Goal: Transaction & Acquisition: Purchase product/service

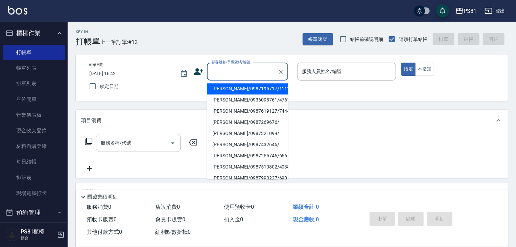
drag, startPoint x: 250, startPoint y: 66, endPoint x: 257, endPoint y: 56, distance: 12.1
click at [257, 56] on div "帳單日期 [DATE] 16:42 鎖定日期 顧客姓名/手機號碼/編號 顧客姓名/手機號碼/編號 服務人員姓名/編號 服務人員姓名/編號 指定 不指定" at bounding box center [292, 77] width 432 height 47
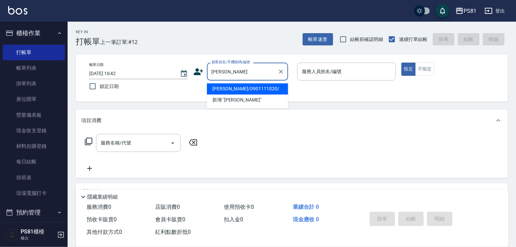
click at [272, 87] on li "[PERSON_NAME]/0901111020/" at bounding box center [247, 88] width 81 height 11
type input "[PERSON_NAME]/0901111020/"
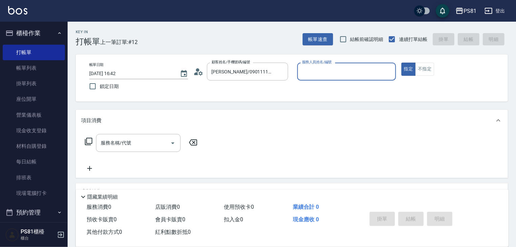
drag, startPoint x: 322, startPoint y: 76, endPoint x: 322, endPoint y: 83, distance: 7.1
click at [322, 79] on div "服務人員姓名/編號" at bounding box center [346, 72] width 99 height 18
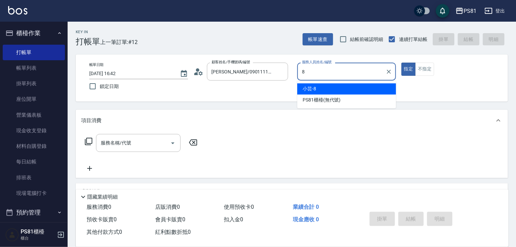
type input "小芸-8"
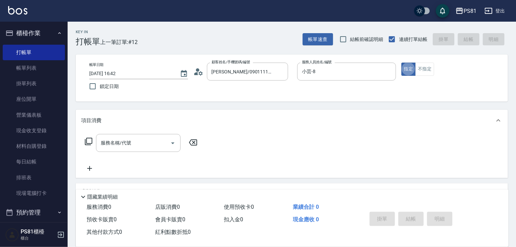
type button "true"
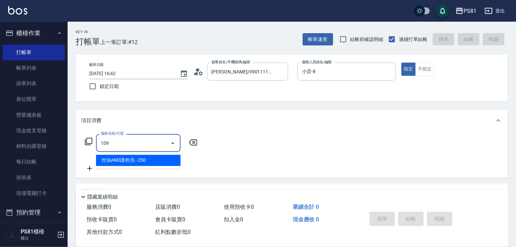
type input "控油AND護色洗(109)"
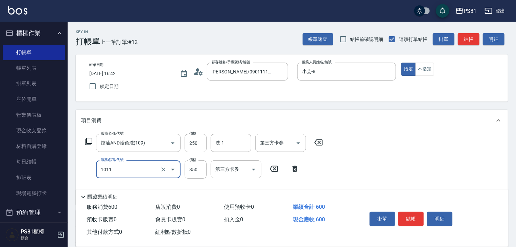
type input "B級單剪(1011)"
click at [414, 214] on button "結帳" at bounding box center [410, 219] width 25 height 14
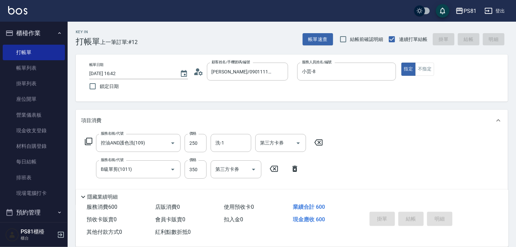
type input "2025/08/19 17:58"
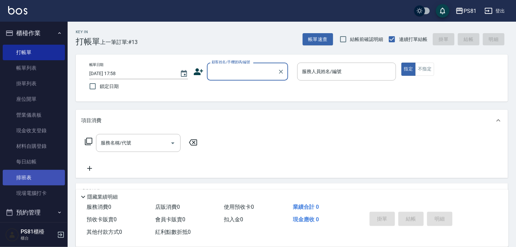
click at [4, 179] on link "排班表" at bounding box center [34, 178] width 62 height 16
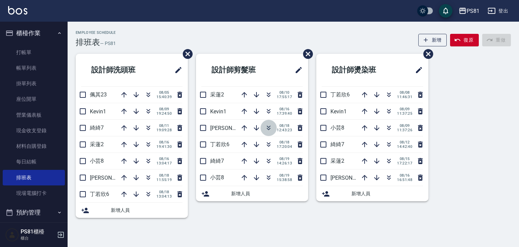
click at [269, 126] on icon "button" at bounding box center [269, 126] width 4 height 2
click at [476, 41] on button "復原" at bounding box center [464, 40] width 29 height 13
click at [256, 126] on icon "button" at bounding box center [256, 128] width 8 height 8
click at [459, 39] on icon "button" at bounding box center [457, 40] width 7 height 7
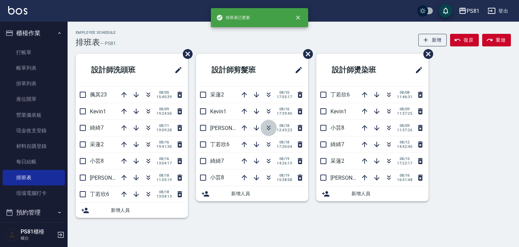
click at [271, 124] on icon "button" at bounding box center [269, 128] width 8 height 8
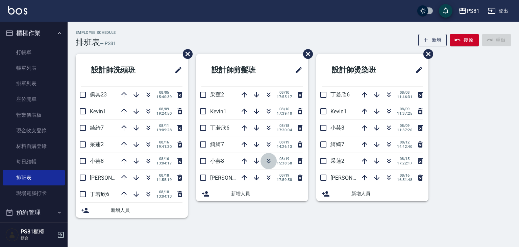
click at [268, 160] on icon "button" at bounding box center [269, 161] width 8 height 8
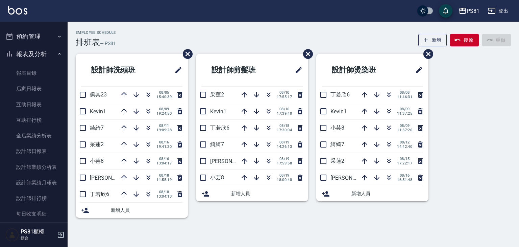
scroll to position [146, 0]
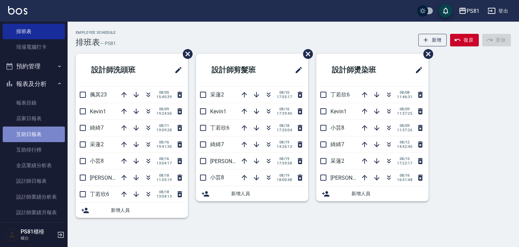
click at [49, 135] on link "互助日報表" at bounding box center [34, 134] width 62 height 16
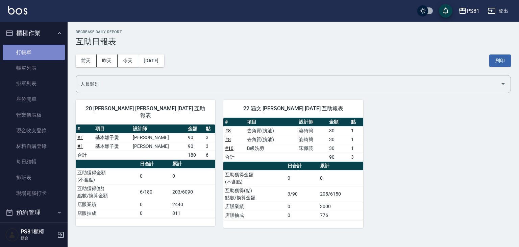
click at [34, 55] on link "打帳單" at bounding box center [34, 53] width 62 height 16
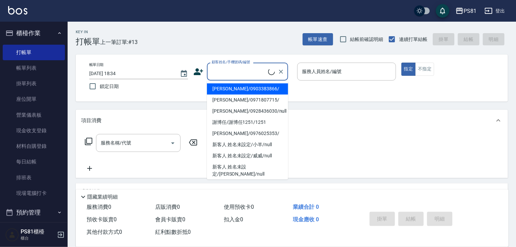
click at [224, 71] on input "顧客姓名/手機號碼/編號" at bounding box center [239, 72] width 58 height 12
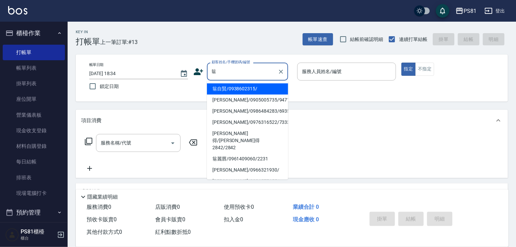
click at [241, 91] on li "翁自賢/0938602315/" at bounding box center [247, 88] width 81 height 11
type input "翁自賢/0938602315/"
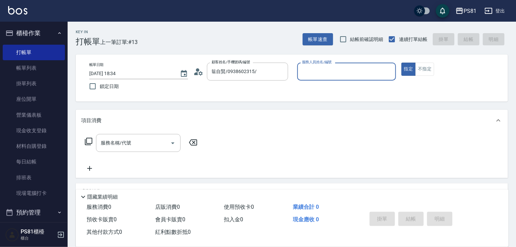
type input "小芸-8"
click at [417, 65] on button "不指定" at bounding box center [424, 69] width 19 height 13
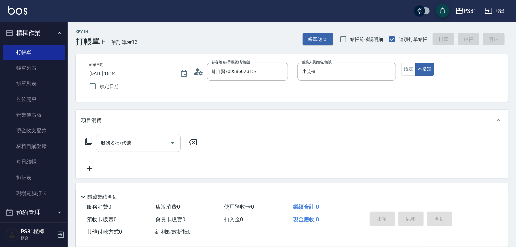
click at [128, 142] on input "服務名稱/代號" at bounding box center [133, 143] width 68 height 12
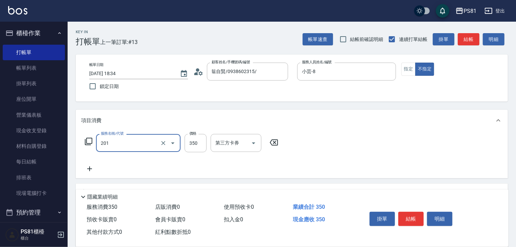
type input "洗剪350(201)"
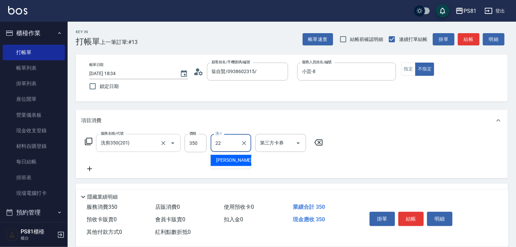
type input "涵文-22"
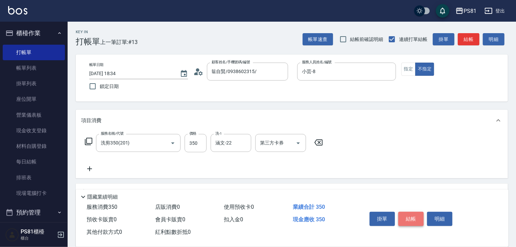
click at [401, 215] on button "結帳" at bounding box center [410, 219] width 25 height 14
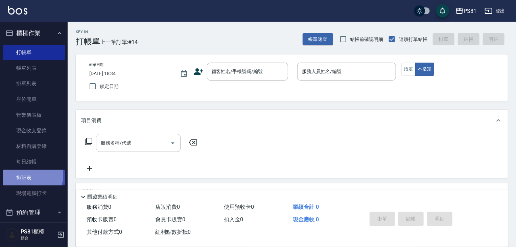
click at [22, 175] on link "排班表" at bounding box center [34, 178] width 62 height 16
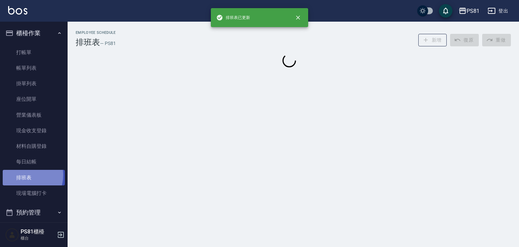
click at [22, 175] on link "排班表" at bounding box center [34, 178] width 62 height 16
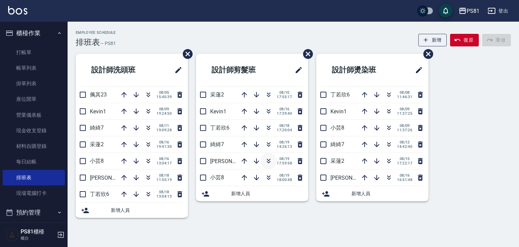
click at [267, 161] on icon "button" at bounding box center [269, 162] width 4 height 2
click at [34, 53] on link "打帳單" at bounding box center [34, 53] width 62 height 16
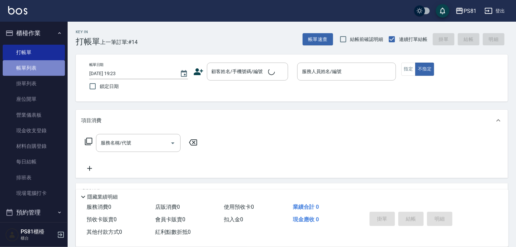
click at [46, 66] on link "帳單列表" at bounding box center [34, 68] width 62 height 16
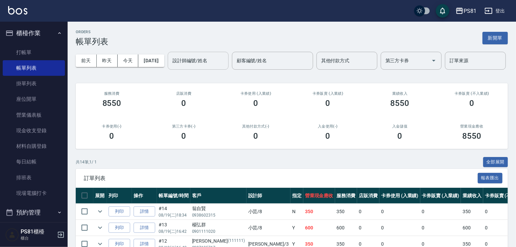
click at [171, 67] on input "設計師編號/姓名" at bounding box center [198, 61] width 55 height 12
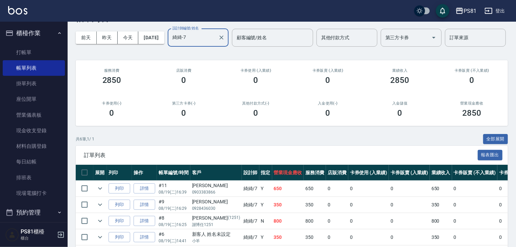
scroll to position [5, 0]
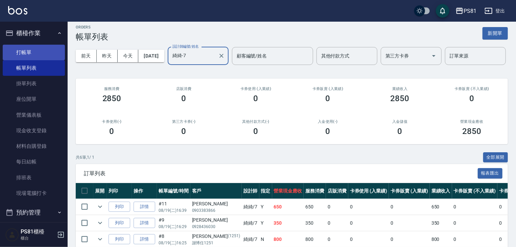
type input "綺綺-7"
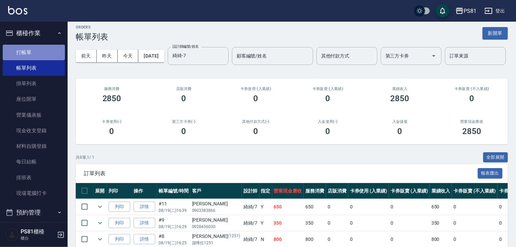
click at [37, 57] on link "打帳單" at bounding box center [34, 53] width 62 height 16
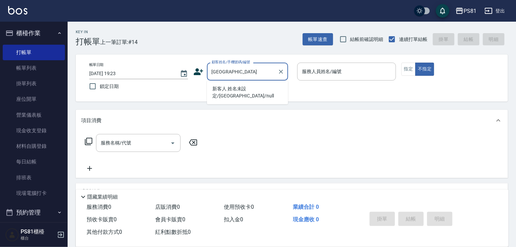
click at [246, 86] on li "新客人 姓名未設定/克州/null" at bounding box center [247, 92] width 81 height 18
type input "新客人 姓名未設定/克州/null"
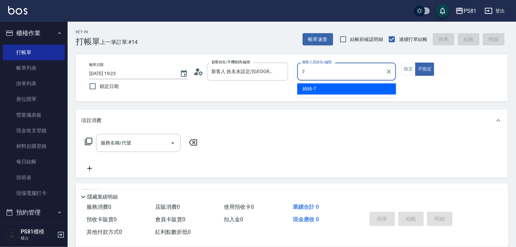
click at [342, 89] on div "綺綺 -7" at bounding box center [346, 88] width 99 height 11
type input "綺綺-7"
click at [412, 71] on button "指定" at bounding box center [408, 69] width 15 height 13
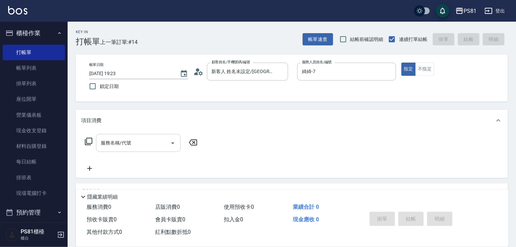
click at [161, 146] on input "服務名稱/代號" at bounding box center [133, 143] width 68 height 12
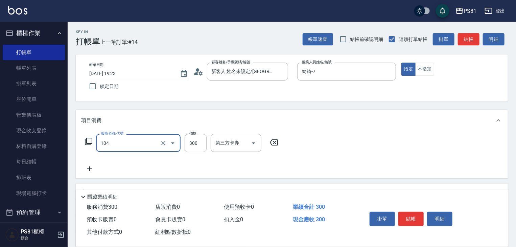
type input "C級單剪300(104)"
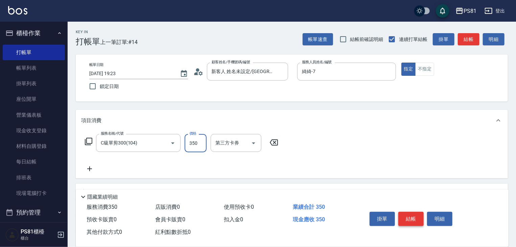
type input "350"
click at [417, 215] on button "結帳" at bounding box center [410, 219] width 25 height 14
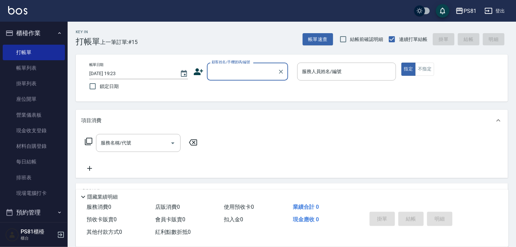
type input "ㄎ"
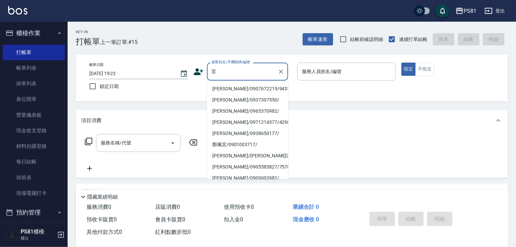
type input "怡"
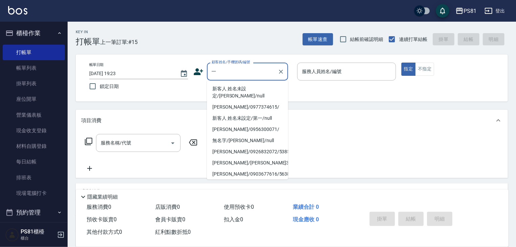
type input "亦"
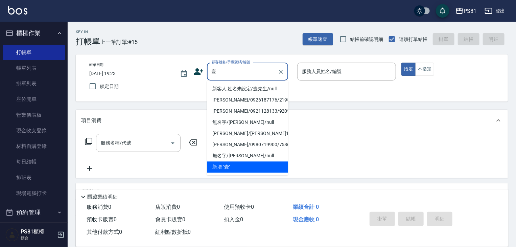
click at [271, 92] on li "新客人 姓名未設定/壹先生/null" at bounding box center [247, 88] width 81 height 11
type input "新客人 姓名未設定/壹先生/null"
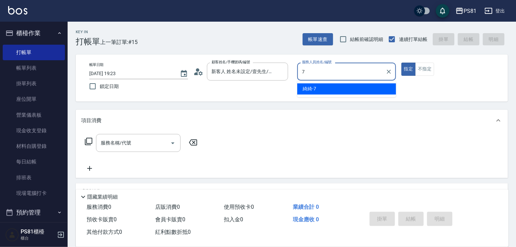
drag, startPoint x: 320, startPoint y: 86, endPoint x: 247, endPoint y: 99, distance: 74.0
click at [316, 87] on div "綺綺 -7" at bounding box center [346, 88] width 99 height 11
type input "綺綺-7"
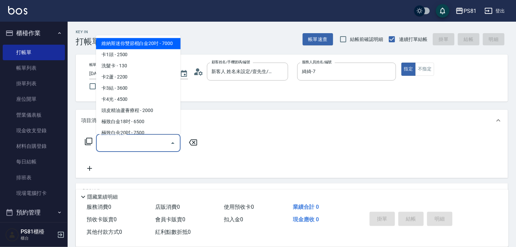
click at [134, 146] on input "服務名稱/代號" at bounding box center [133, 143] width 68 height 12
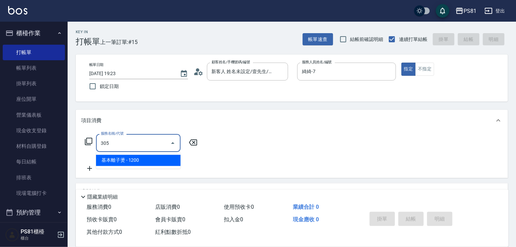
drag, startPoint x: 150, startPoint y: 160, endPoint x: 160, endPoint y: 157, distance: 10.8
click at [150, 160] on span "基本離子燙 - 1200" at bounding box center [138, 160] width 84 height 11
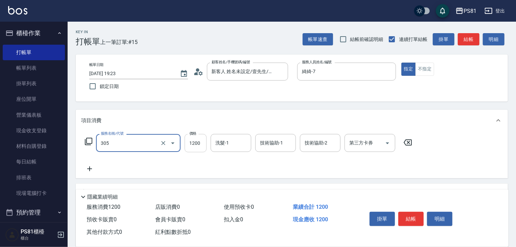
type input "基本離子燙(305)"
click at [195, 145] on input "1200" at bounding box center [196, 143] width 22 height 18
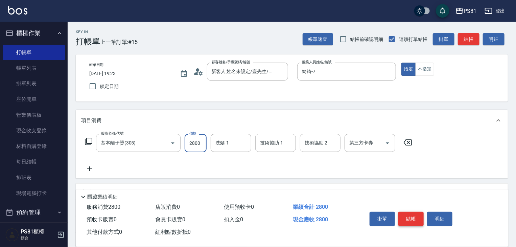
type input "2800"
click at [401, 213] on button "結帳" at bounding box center [410, 219] width 25 height 14
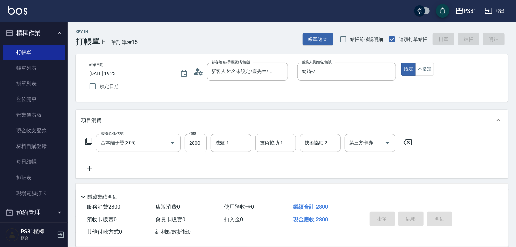
type input "2025/08/19 19:24"
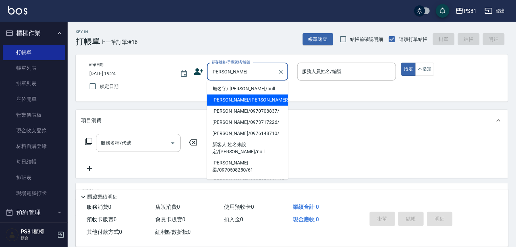
click at [264, 98] on li "周黃靜淑/周黃靜淑363/363" at bounding box center [247, 99] width 81 height 11
type input "周黃靜淑/周黃靜淑363/363"
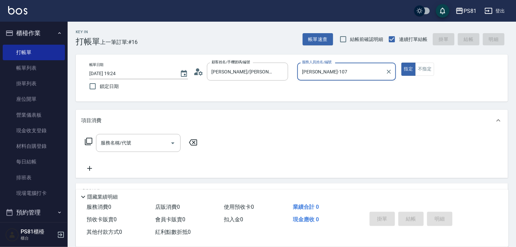
click at [321, 80] on div "BEN-107 服務人員姓名/編號" at bounding box center [346, 72] width 99 height 18
drag, startPoint x: 321, startPoint y: 80, endPoint x: 319, endPoint y: 76, distance: 4.7
click at [321, 79] on div "BEN-107 服務人員姓名/編號" at bounding box center [346, 72] width 99 height 18
click at [319, 76] on input "BEN-107" at bounding box center [341, 72] width 82 height 12
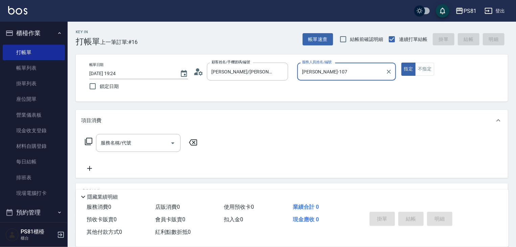
click at [319, 76] on input "BEN-107" at bounding box center [341, 72] width 82 height 12
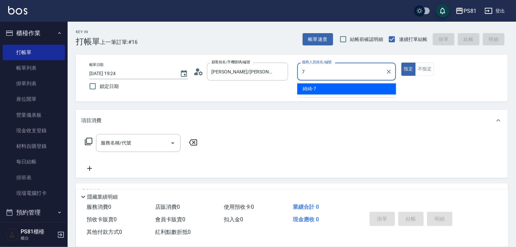
drag, startPoint x: 322, startPoint y: 86, endPoint x: 313, endPoint y: 91, distance: 9.7
click at [319, 88] on div "綺綺 -7" at bounding box center [346, 88] width 99 height 11
type input "綺綺-7"
click at [146, 146] on input "服務名稱/代號" at bounding box center [133, 143] width 68 height 12
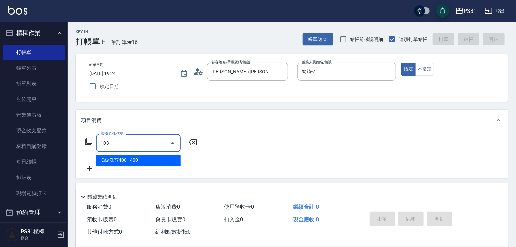
drag, startPoint x: 158, startPoint y: 163, endPoint x: 181, endPoint y: 150, distance: 25.7
click at [161, 161] on span "C級洗剪400 - 400" at bounding box center [138, 160] width 84 height 11
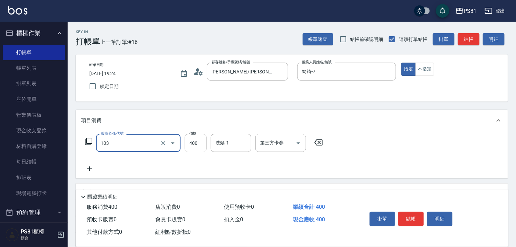
type input "C級洗剪400(103)"
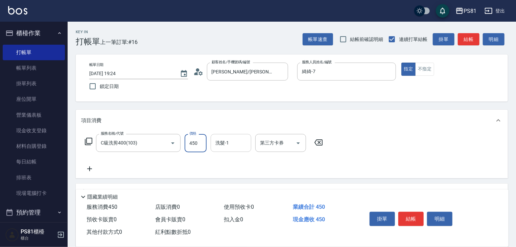
type input "450"
click at [229, 146] on input "洗髮-1" at bounding box center [231, 143] width 34 height 12
click at [227, 143] on input "21" at bounding box center [226, 143] width 24 height 12
click at [227, 143] on input "2122" at bounding box center [226, 143] width 24 height 12
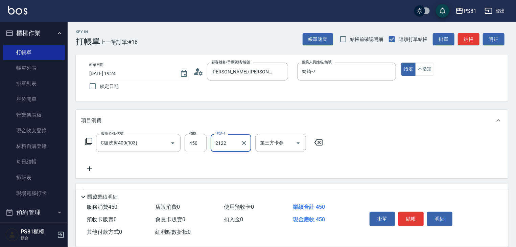
click at [227, 143] on input "2122" at bounding box center [226, 143] width 24 height 12
click at [227, 143] on input "22" at bounding box center [226, 143] width 24 height 12
click at [225, 157] on span "涵文 -22" at bounding box center [224, 160] width 16 height 7
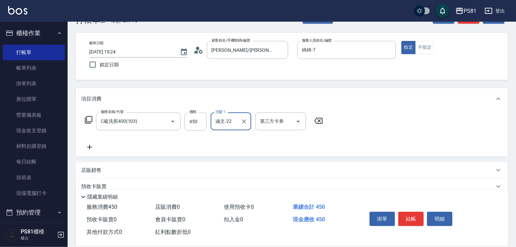
scroll to position [34, 0]
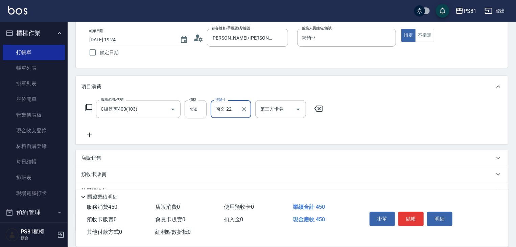
type input "涵文-22"
click at [87, 134] on icon at bounding box center [89, 135] width 17 height 8
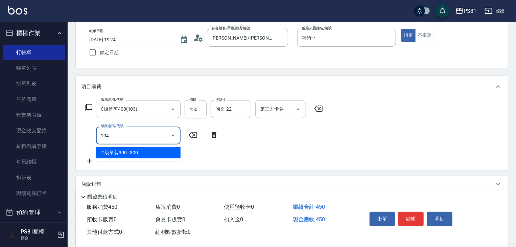
drag, startPoint x: 128, startPoint y: 151, endPoint x: 133, endPoint y: 149, distance: 5.0
click at [133, 149] on span "C級單剪300 - 300" at bounding box center [138, 152] width 84 height 11
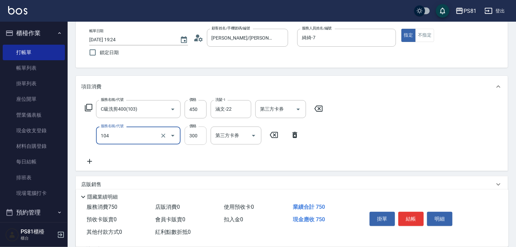
type input "C級單剪300(104)"
click at [190, 131] on input "300" at bounding box center [196, 135] width 22 height 18
type input "350"
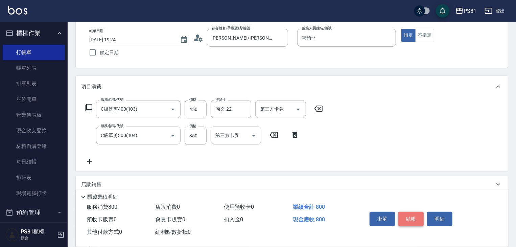
click at [406, 212] on button "結帳" at bounding box center [410, 219] width 25 height 14
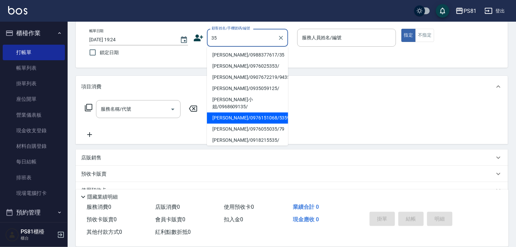
click at [255, 112] on li "張簡琮穎/0976151068/5359" at bounding box center [247, 117] width 81 height 11
type input "張簡琮穎/0976151068/5359"
type input "采蓮-2"
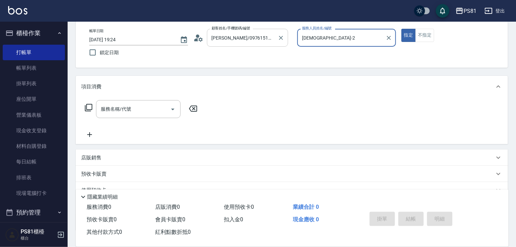
click at [267, 41] on input "張簡琮穎/0976151068/5359" at bounding box center [242, 38] width 65 height 12
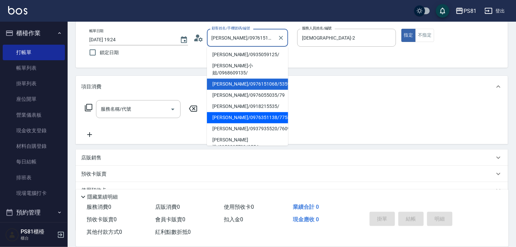
click at [260, 115] on li "張語宸/0976351138/7758" at bounding box center [247, 117] width 81 height 11
type input "張語宸/0976351138/7758"
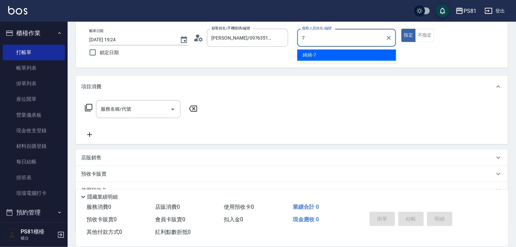
click at [309, 54] on span "綺綺 -7" at bounding box center [309, 54] width 14 height 7
type input "綺綺-7"
click at [106, 111] on input "服務名稱/代號" at bounding box center [133, 109] width 68 height 12
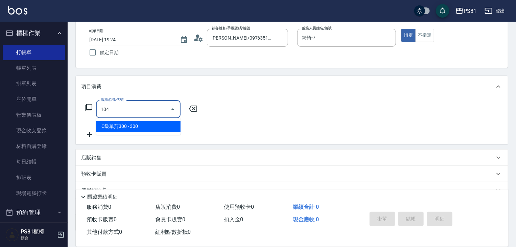
drag, startPoint x: 124, startPoint y: 128, endPoint x: 144, endPoint y: 123, distance: 20.4
click at [126, 127] on span "C級單剪300 - 300" at bounding box center [138, 126] width 84 height 11
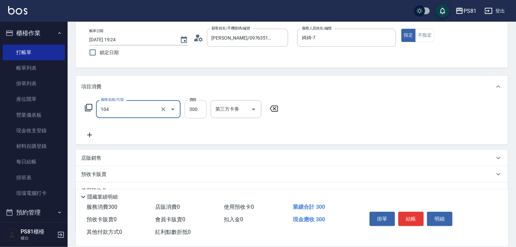
type input "C級單剪300(104)"
click at [202, 114] on input "300" at bounding box center [196, 109] width 22 height 18
type input "350"
click at [404, 214] on button "結帳" at bounding box center [410, 219] width 25 height 14
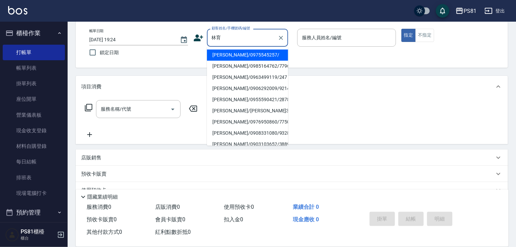
click at [250, 63] on li "林育全/0985164762/7796" at bounding box center [247, 65] width 81 height 11
type input "林育全/0985164762/7796"
type input "綺綺-7"
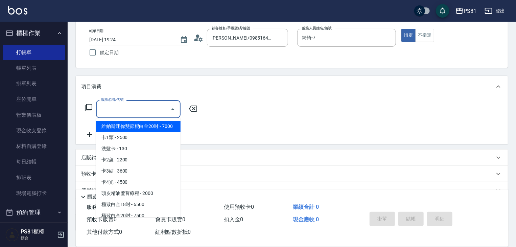
click at [151, 107] on input "服務名稱/代號" at bounding box center [133, 109] width 68 height 12
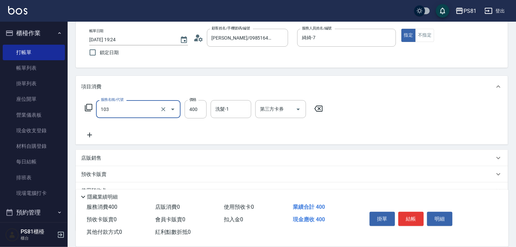
type input "4"
type input "C級洗剪400(103)"
type input "450"
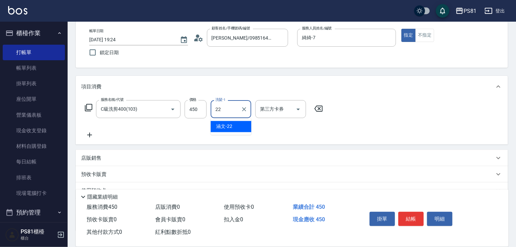
type input "涵文-22"
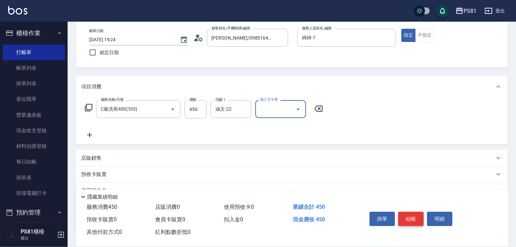
click at [420, 221] on button "結帳" at bounding box center [410, 219] width 25 height 14
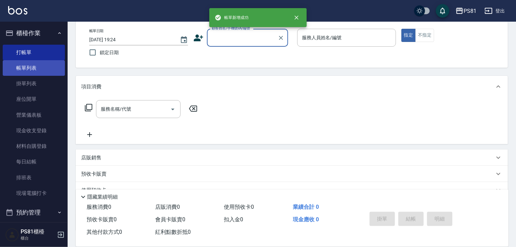
click at [34, 69] on link "帳單列表" at bounding box center [34, 68] width 62 height 16
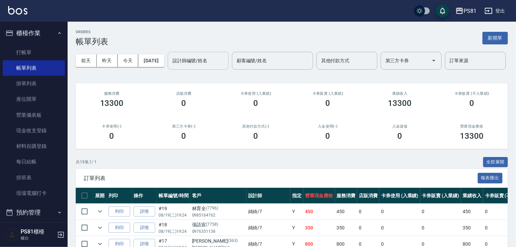
click at [168, 70] on div "設計師編號/姓名" at bounding box center [198, 61] width 61 height 18
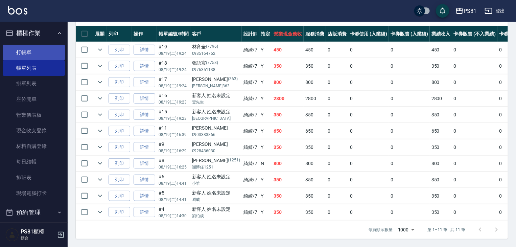
type input "綺綺-7"
click at [32, 45] on link "打帳單" at bounding box center [34, 53] width 62 height 16
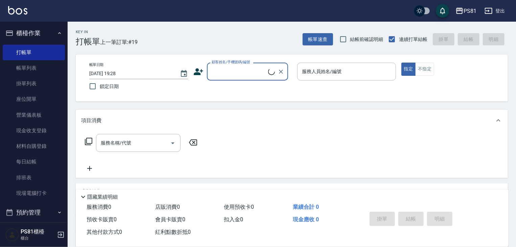
drag, startPoint x: 247, startPoint y: 60, endPoint x: 247, endPoint y: 66, distance: 6.1
click at [247, 63] on label "顧客姓名/手機號碼/編號" at bounding box center [231, 61] width 39 height 5
click at [247, 66] on input "顧客姓名/手機號碼/編號" at bounding box center [239, 72] width 58 height 12
click at [245, 69] on input "顧客姓名/手機號碼/編號" at bounding box center [242, 72] width 65 height 12
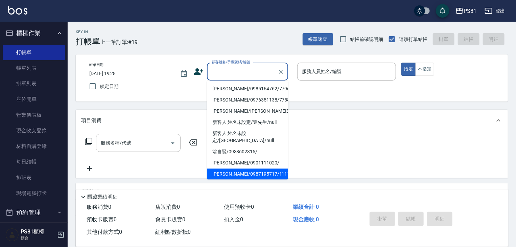
drag, startPoint x: 231, startPoint y: 163, endPoint x: 254, endPoint y: 156, distance: 24.3
click at [241, 160] on ul "林育全/0985164762/7796 張語宸/0976351138/7758 周黃靜淑/周黃靜淑363/363 新客人 姓名未設定/壹先生/null 新客人…" at bounding box center [247, 129] width 81 height 99
click at [250, 168] on li "張晏菱/0987195717/111111" at bounding box center [247, 173] width 81 height 11
type input "張晏菱/0987195717/111111"
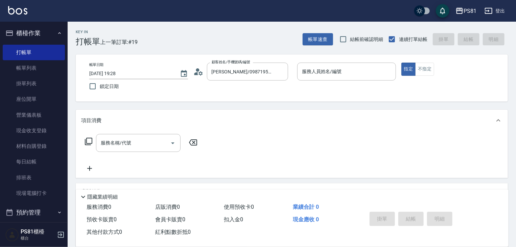
drag, startPoint x: 250, startPoint y: 165, endPoint x: 337, endPoint y: 137, distance: 91.4
click at [250, 165] on div "服務名稱/代號 服務名稱/代號" at bounding box center [292, 154] width 432 height 47
click at [431, 64] on button "不指定" at bounding box center [424, 69] width 19 height 13
drag, startPoint x: 357, startPoint y: 77, endPoint x: 312, endPoint y: 94, distance: 48.1
click at [355, 77] on div "服務人員姓名/編號" at bounding box center [346, 72] width 99 height 18
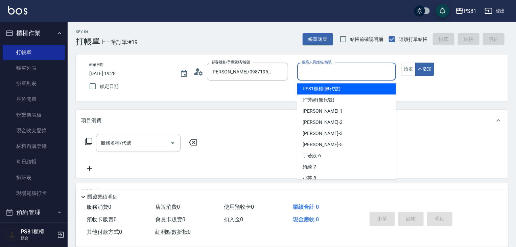
click at [343, 67] on input "服務人員姓名/編號" at bounding box center [346, 72] width 93 height 12
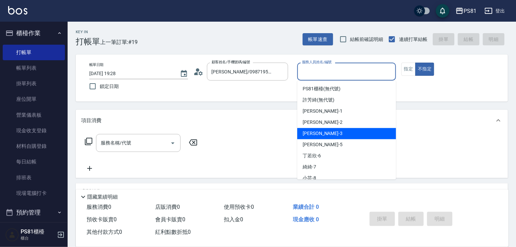
click at [313, 132] on span "晏菱 -3" at bounding box center [322, 133] width 40 height 7
type input "晏菱-3"
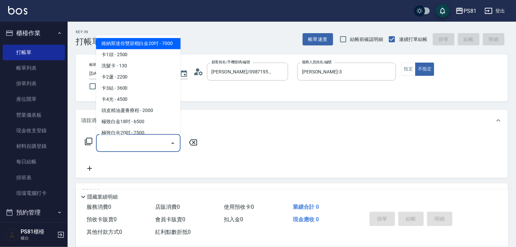
click at [136, 143] on input "服務名稱/代號" at bounding box center [133, 143] width 68 height 12
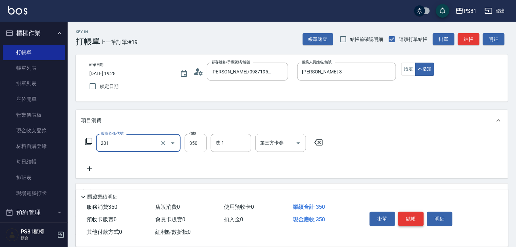
type input "洗剪350(201)"
drag, startPoint x: 400, startPoint y: 212, endPoint x: 402, endPoint y: 216, distance: 4.0
click at [402, 216] on div "掛單 結帳 明細" at bounding box center [411, 219] width 88 height 21
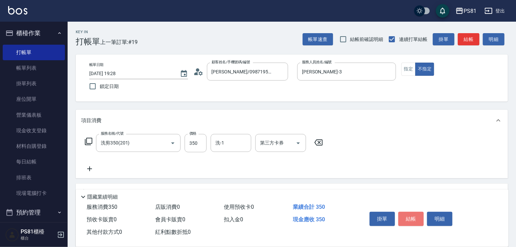
click at [402, 216] on button "結帳" at bounding box center [410, 219] width 25 height 14
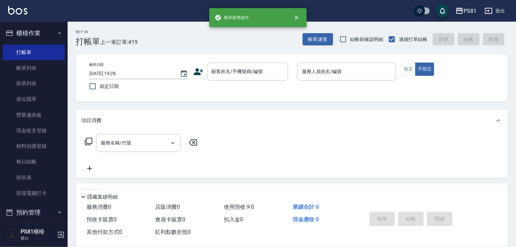
drag, startPoint x: 403, startPoint y: 216, endPoint x: 86, endPoint y: 113, distance: 333.0
click at [399, 214] on div "掛單 結帳 明細" at bounding box center [411, 219] width 88 height 21
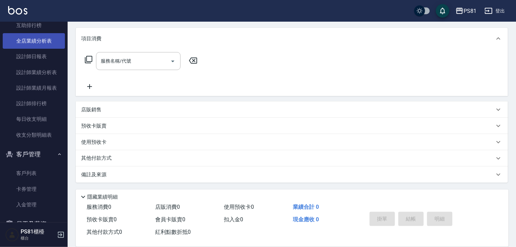
scroll to position [237, 0]
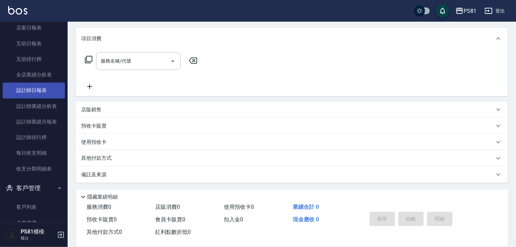
click at [37, 84] on link "設計師日報表" at bounding box center [34, 90] width 62 height 16
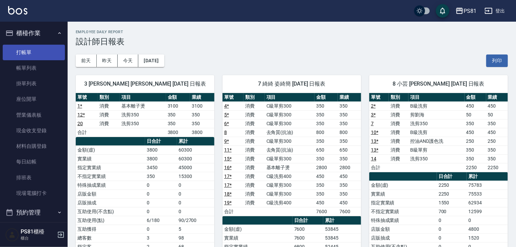
click at [30, 48] on link "打帳單" at bounding box center [34, 53] width 62 height 16
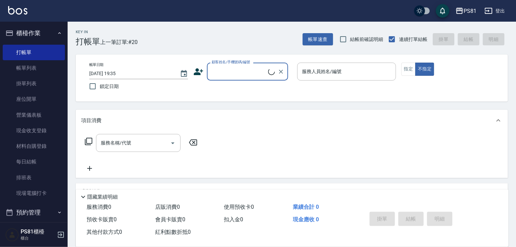
click at [271, 73] on icon at bounding box center [271, 71] width 7 height 7
type input "0971115"
click at [195, 75] on icon at bounding box center [198, 72] width 10 height 10
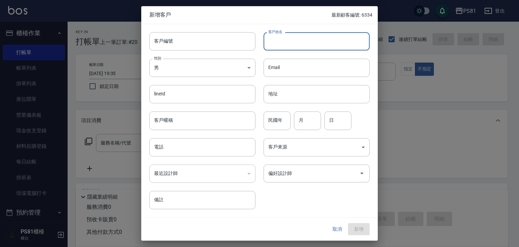
click at [299, 39] on input "客戶姓名" at bounding box center [317, 41] width 106 height 18
type input "許先生"
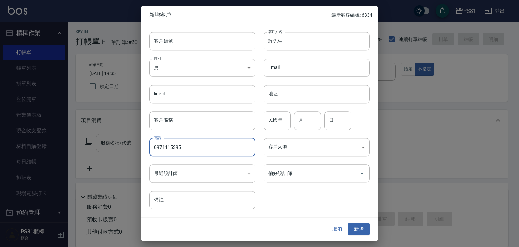
click at [164, 147] on input "0971115395" at bounding box center [202, 147] width 106 height 18
click at [172, 146] on input "0971115395" at bounding box center [202, 147] width 106 height 18
drag, startPoint x: 186, startPoint y: 148, endPoint x: 183, endPoint y: 147, distance: 3.8
click at [186, 148] on input "0971115395" at bounding box center [202, 147] width 106 height 18
type input "0971115395"
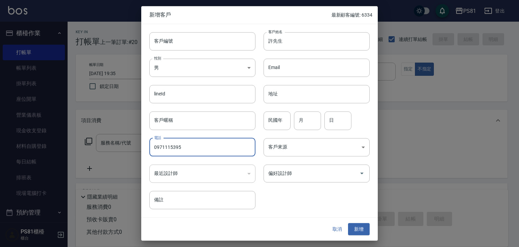
click at [349, 227] on button "新增" at bounding box center [359, 229] width 22 height 13
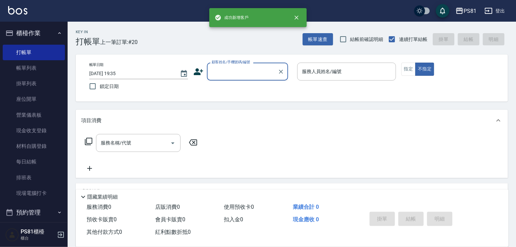
click at [266, 74] on input "顧客姓名/手機號碼/編號" at bounding box center [242, 72] width 65 height 12
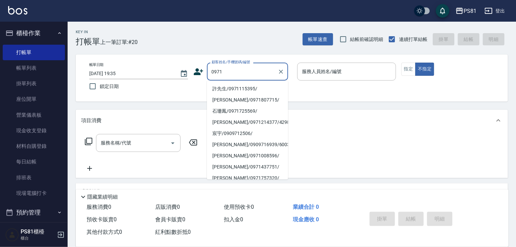
drag, startPoint x: 256, startPoint y: 87, endPoint x: 268, endPoint y: 91, distance: 12.7
click at [257, 88] on li "許先生/0971115395/" at bounding box center [247, 88] width 81 height 11
type input "許先生/0971115395/"
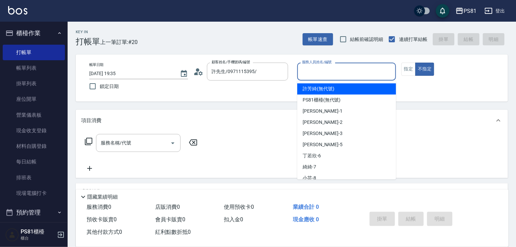
click at [342, 73] on input "服務人員姓名/編號" at bounding box center [346, 72] width 93 height 12
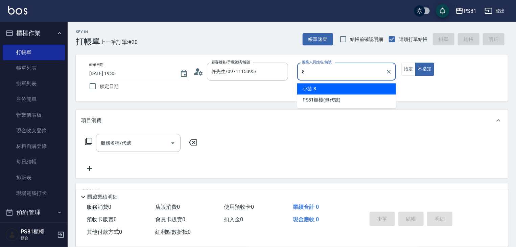
type input "小芸-8"
type button "false"
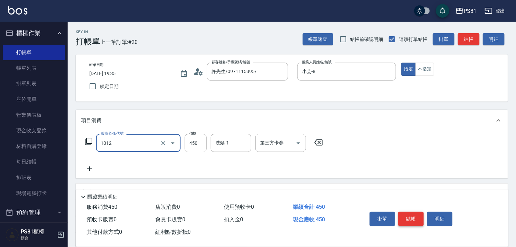
type input "B級洗剪(1012)"
click at [415, 215] on button "結帳" at bounding box center [410, 219] width 25 height 14
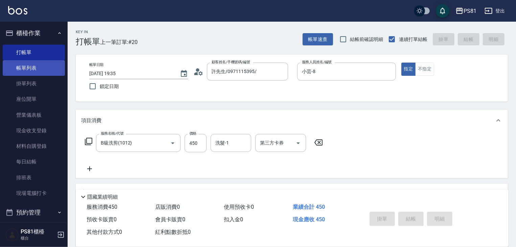
type input "2025/08/19 19:36"
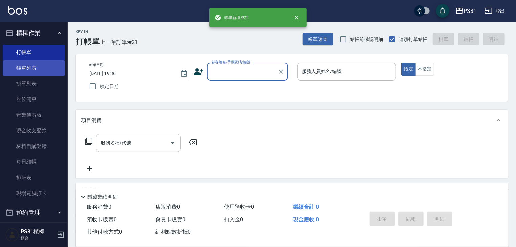
click at [47, 67] on link "帳單列表" at bounding box center [34, 68] width 62 height 16
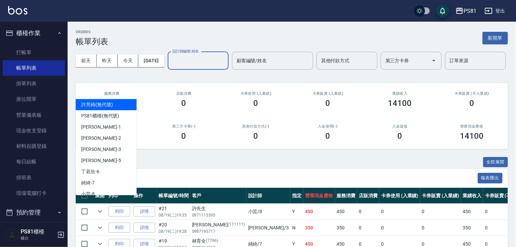
click at [171, 67] on input "設計師編號/姓名" at bounding box center [198, 61] width 55 height 12
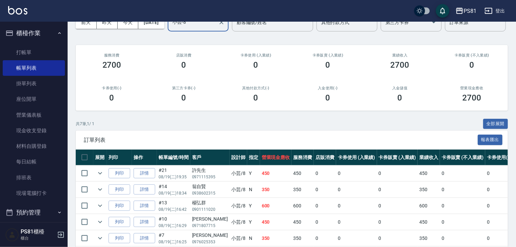
scroll to position [122, 0]
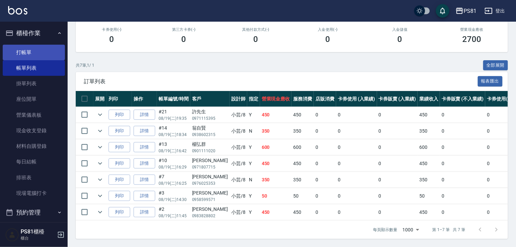
type input "小芸-8"
click at [23, 52] on link "打帳單" at bounding box center [34, 53] width 62 height 16
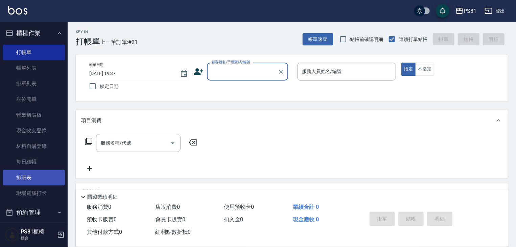
click at [23, 172] on link "排班表" at bounding box center [34, 178] width 62 height 16
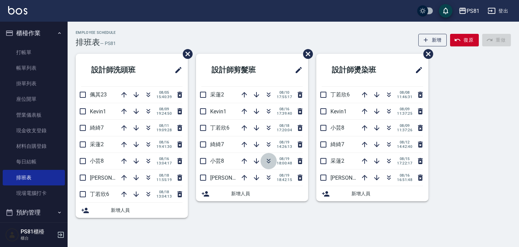
click at [270, 158] on icon "button" at bounding box center [269, 161] width 8 height 8
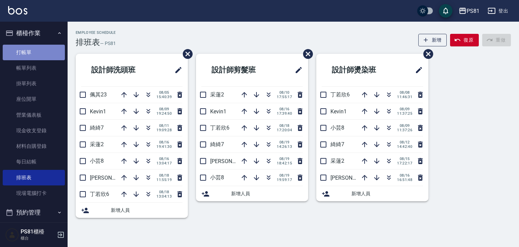
click at [41, 51] on link "打帳單" at bounding box center [34, 53] width 62 height 16
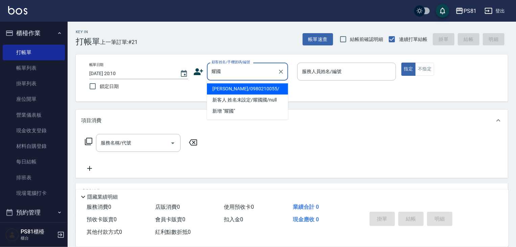
click at [257, 89] on li "林耀國/0980210055/" at bounding box center [247, 88] width 81 height 11
type input "林耀國/0980210055/"
type input "丁若欣-6"
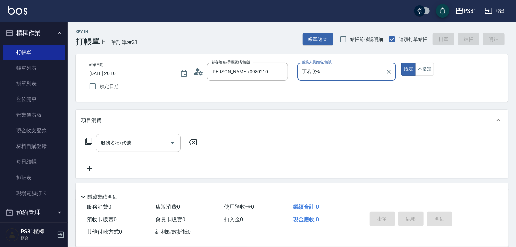
click at [401, 63] on button "指定" at bounding box center [408, 69] width 15 height 13
type button "true"
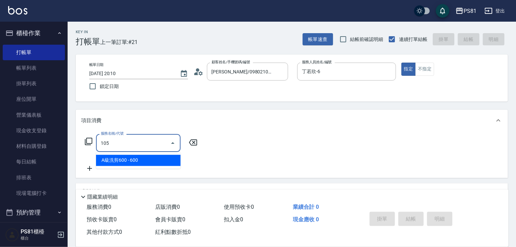
type input "A級洗剪600(105)"
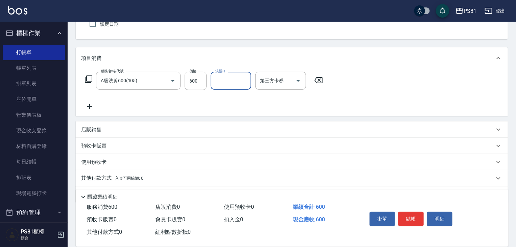
scroll to position [69, 0]
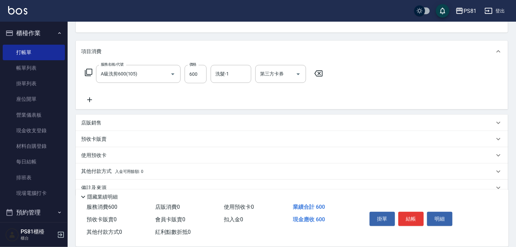
click at [123, 123] on div "店販銷售" at bounding box center [287, 122] width 413 height 7
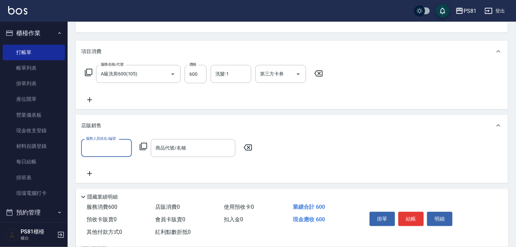
scroll to position [0, 0]
type input "丁若欣-6"
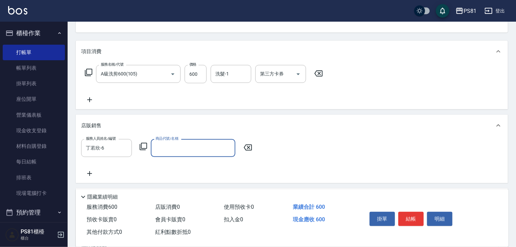
type input "ㄎ"
type input "軟"
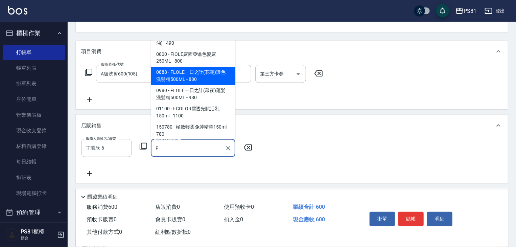
scroll to position [16, 0]
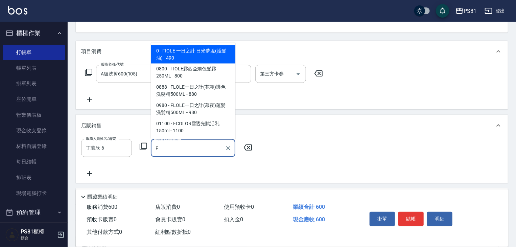
type input "FC"
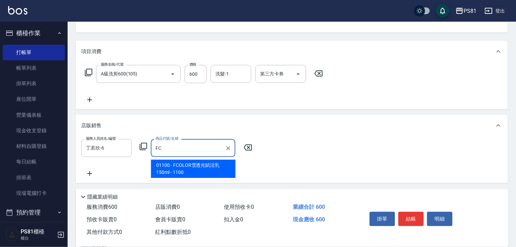
click at [194, 145] on input "FC" at bounding box center [188, 148] width 68 height 12
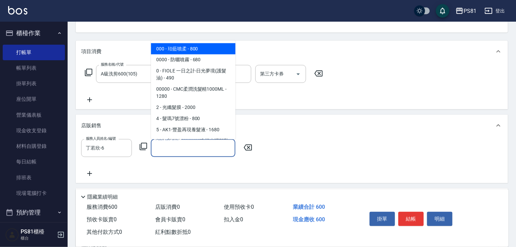
click at [55, 237] on div "PS81櫃檯 櫃台" at bounding box center [34, 234] width 68 height 24
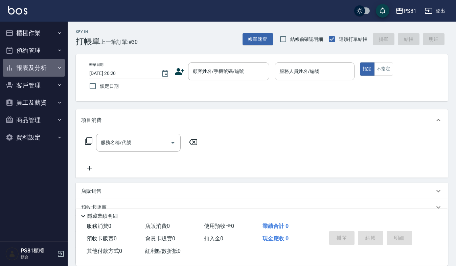
click at [47, 71] on button "報表及分析" at bounding box center [34, 68] width 62 height 18
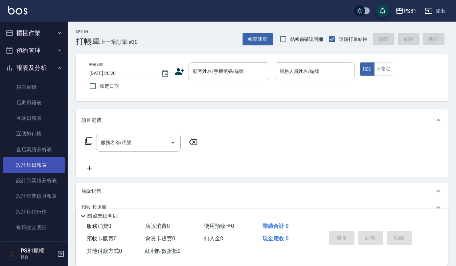
click at [38, 167] on link "設計師日報表" at bounding box center [34, 165] width 62 height 16
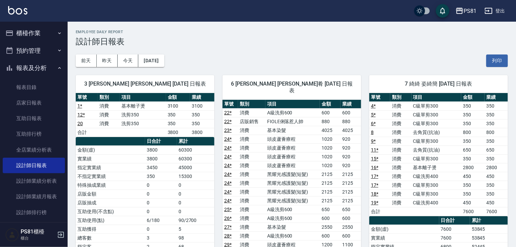
click at [31, 36] on button "櫃檯作業" at bounding box center [34, 33] width 62 height 18
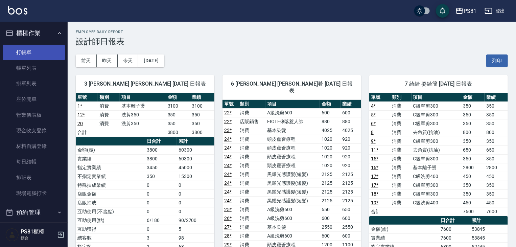
click at [34, 55] on link "打帳單" at bounding box center [34, 53] width 62 height 16
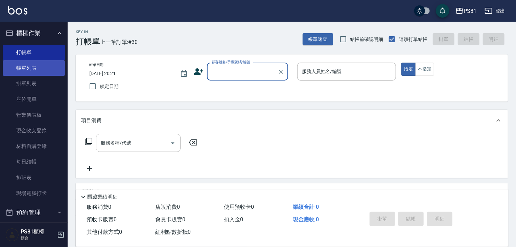
click at [34, 62] on link "帳單列表" at bounding box center [34, 68] width 62 height 16
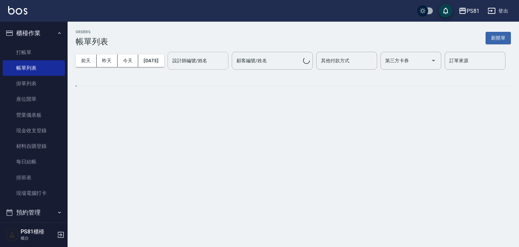
click at [171, 67] on input "設計師編號/姓名" at bounding box center [198, 61] width 55 height 12
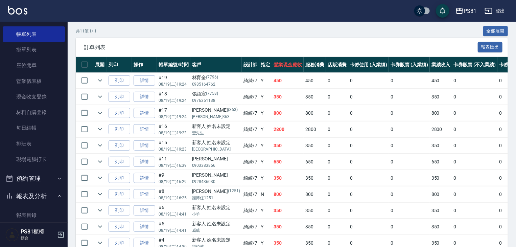
scroll to position [68, 0]
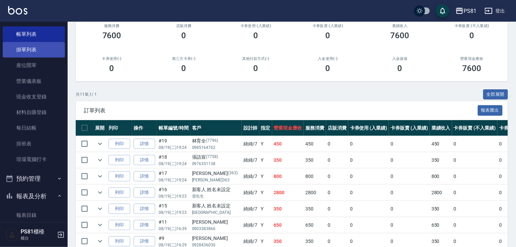
type input "綺綺-7"
click at [40, 50] on link "掛單列表" at bounding box center [34, 50] width 62 height 16
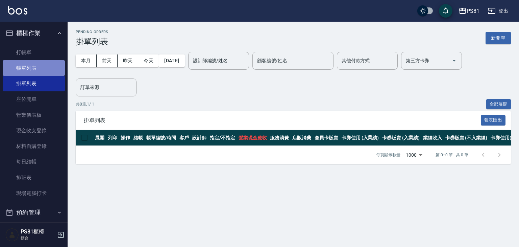
click at [43, 68] on link "帳單列表" at bounding box center [34, 68] width 62 height 16
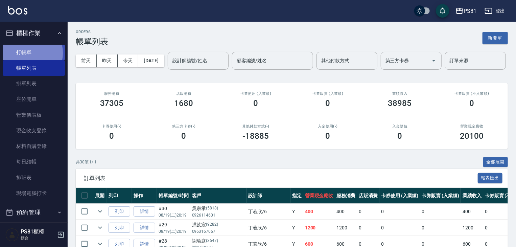
click at [26, 53] on link "打帳單" at bounding box center [34, 53] width 62 height 16
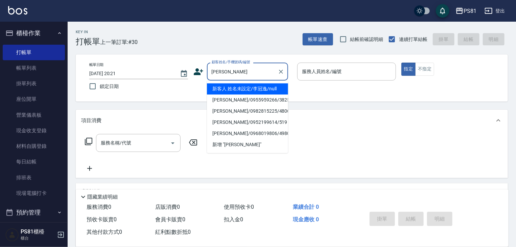
click at [263, 90] on li "新客人 姓名未設定/李冠逸/null" at bounding box center [247, 88] width 81 height 11
type input "新客人 姓名未設定/李冠逸/null"
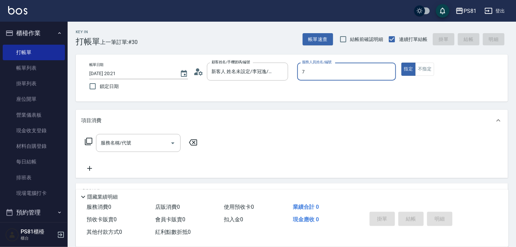
type input "綺綺-7"
type button "true"
click at [129, 138] on div "服務名稱/代號 服務名稱/代號" at bounding box center [292, 154] width 432 height 47
click at [129, 139] on div "服務名稱/代號 服務名稱/代號" at bounding box center [138, 143] width 84 height 18
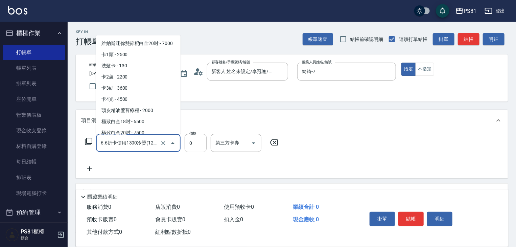
click at [129, 139] on input "6.6折卡使用1300冷燙(1228)" at bounding box center [128, 143] width 59 height 12
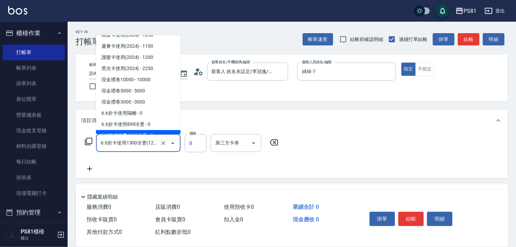
click at [129, 139] on input "6.6折卡使用1300冷燙(1228)" at bounding box center [128, 143] width 59 height 12
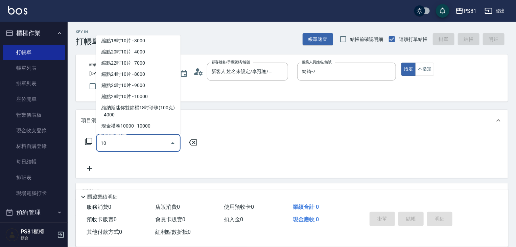
scroll to position [0, 0]
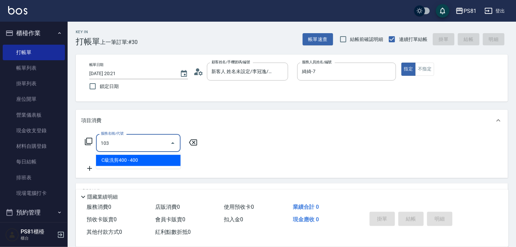
type input "C級洗剪400(103)"
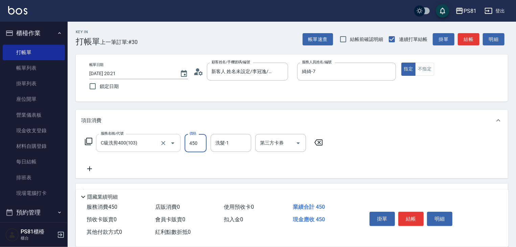
type input "450"
type input "涵文-22"
click at [409, 213] on button "結帳" at bounding box center [410, 219] width 25 height 14
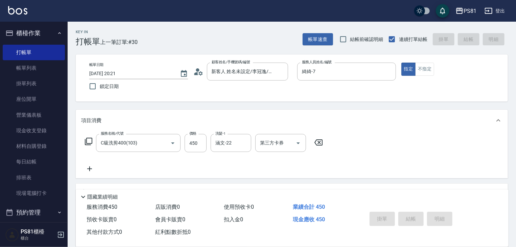
type input "[DATE] 20:22"
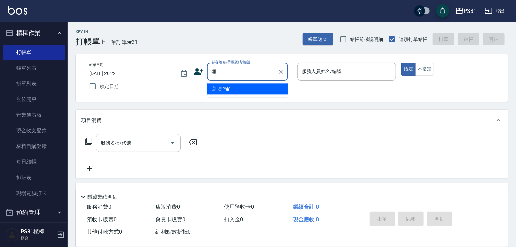
type input "輛"
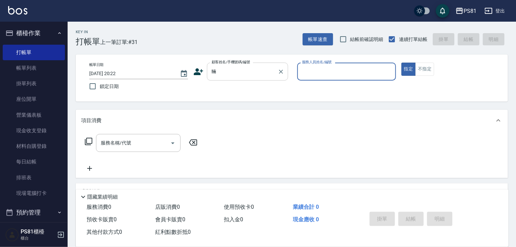
click at [247, 79] on div "輛 顧客姓名/手機號碼/編號" at bounding box center [247, 72] width 81 height 18
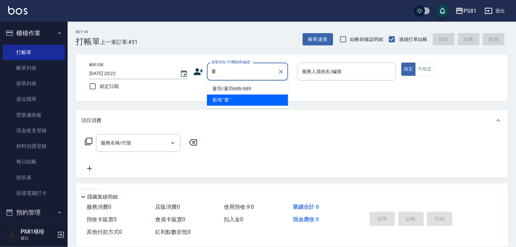
type input "量羽/量羽689/689"
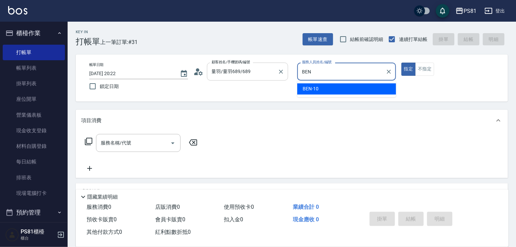
type input "[PERSON_NAME]-10"
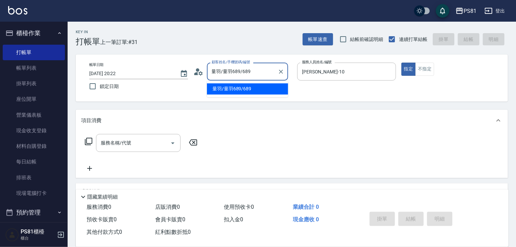
click at [258, 73] on input "量羽/量羽689/689" at bounding box center [242, 72] width 65 height 12
click at [229, 87] on li "新增 "量庭"" at bounding box center [247, 88] width 81 height 11
type input "量庭"
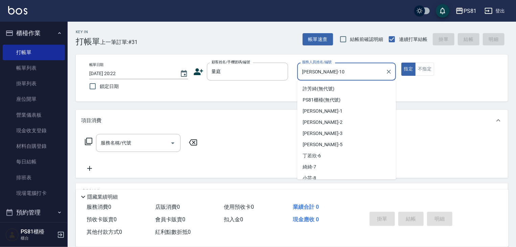
scroll to position [16, 0]
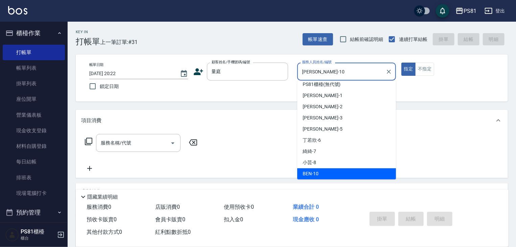
click at [331, 68] on input "[PERSON_NAME]-10" at bounding box center [341, 72] width 82 height 12
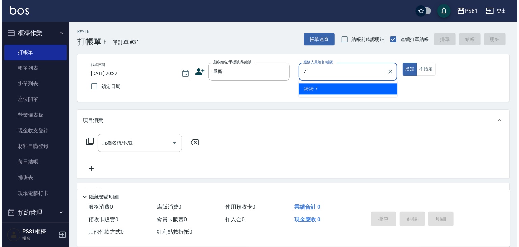
scroll to position [0, 0]
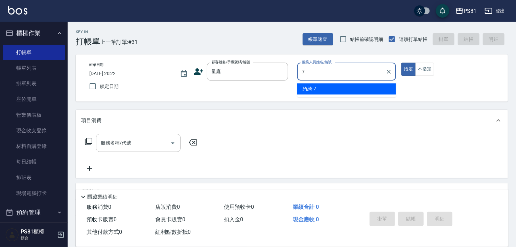
type input "綺綺-7"
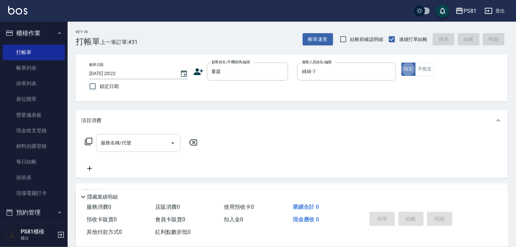
click at [132, 139] on input "服務名稱/代號" at bounding box center [133, 143] width 68 height 12
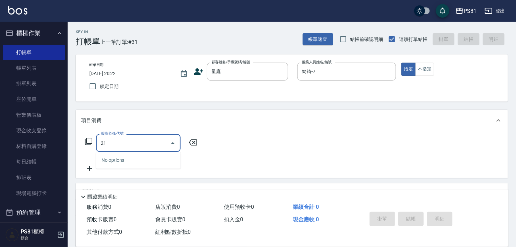
type input "2"
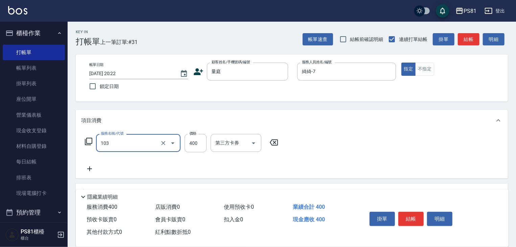
type input "C級洗剪400(103)"
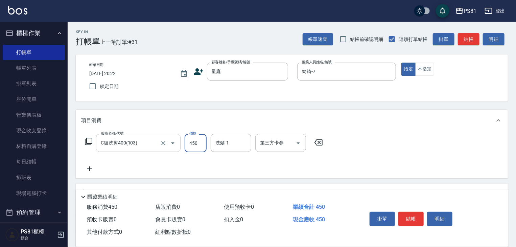
type input "450"
click at [422, 221] on button "結帳" at bounding box center [410, 219] width 25 height 14
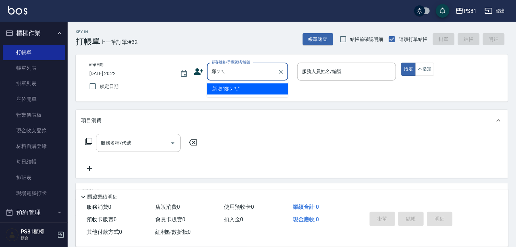
type input "[PERSON_NAME]"
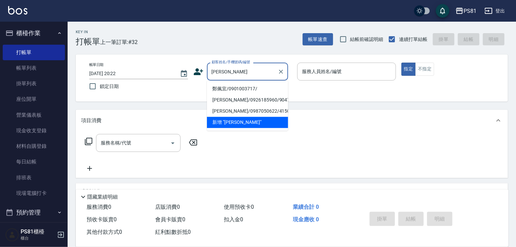
click at [259, 90] on li "鄭佩宜/0901003717/" at bounding box center [247, 88] width 81 height 11
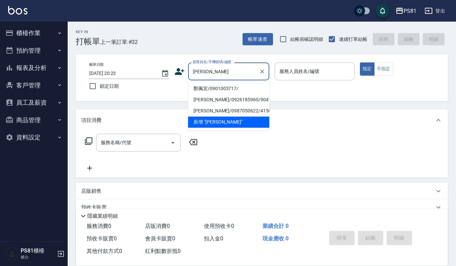
click at [210, 88] on li "鄭佩宜/0901003717/" at bounding box center [228, 88] width 81 height 11
type input "鄭佩宜/0901003717/"
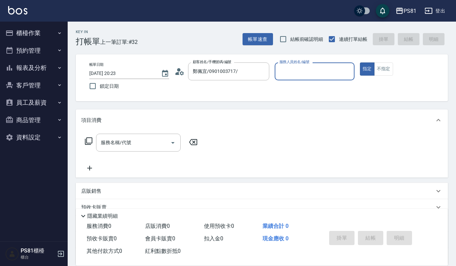
click at [277, 73] on input "服務人員姓名/編號" at bounding box center [314, 72] width 74 height 12
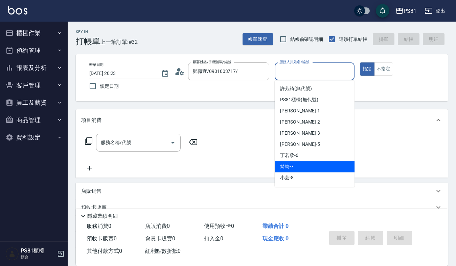
click at [297, 164] on div "綺綺 -7" at bounding box center [314, 166] width 80 height 11
type input "綺綺-7"
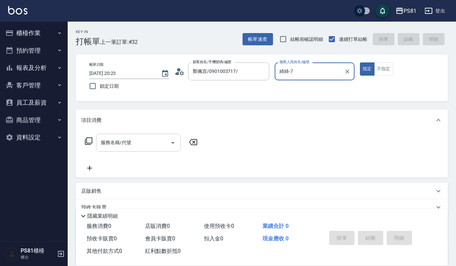
click at [137, 148] on input "服務名稱/代號" at bounding box center [133, 143] width 68 height 12
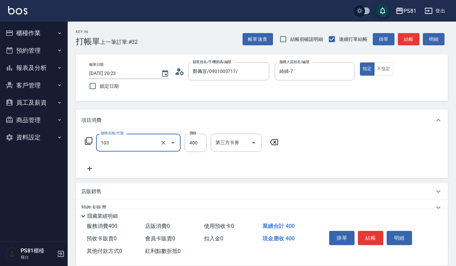
type input "C級洗剪400(103)"
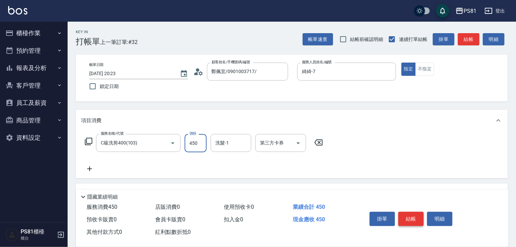
type input "450"
click at [407, 217] on button "結帳" at bounding box center [410, 219] width 25 height 14
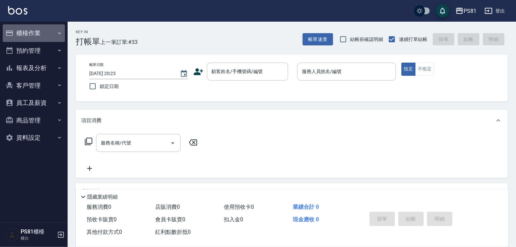
click at [49, 31] on button "櫃檯作業" at bounding box center [34, 33] width 62 height 18
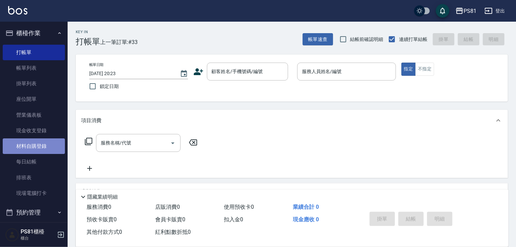
click at [38, 145] on link "材料自購登錄" at bounding box center [34, 146] width 62 height 16
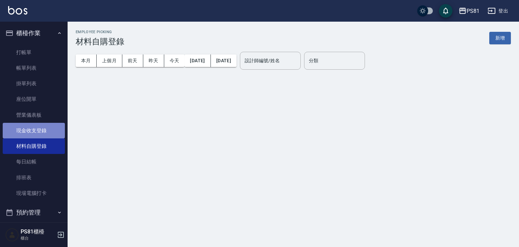
click at [49, 135] on link "現金收支登錄" at bounding box center [34, 131] width 62 height 16
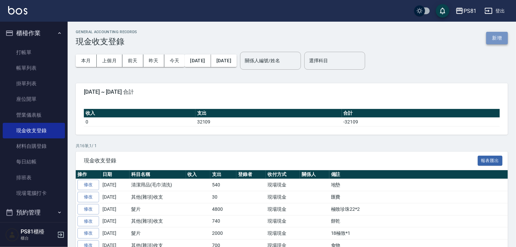
click at [459, 35] on button "新增" at bounding box center [497, 38] width 22 height 13
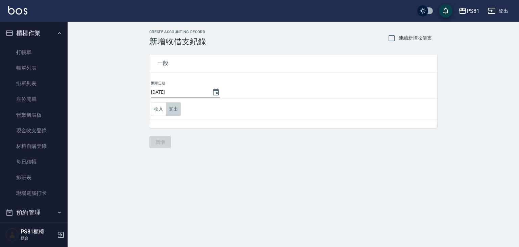
drag, startPoint x: 173, startPoint y: 109, endPoint x: 185, endPoint y: 116, distance: 13.8
click at [174, 108] on button "支出" at bounding box center [173, 109] width 15 height 14
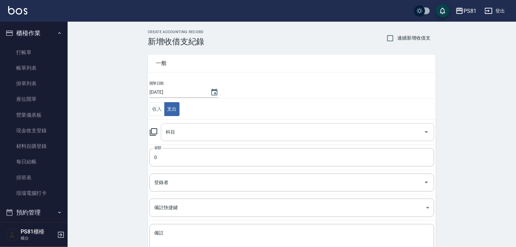
click at [192, 132] on input "科目" at bounding box center [292, 132] width 257 height 12
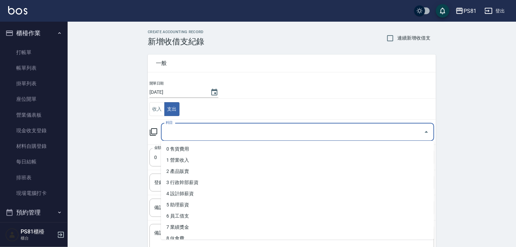
type input "ㄑ"
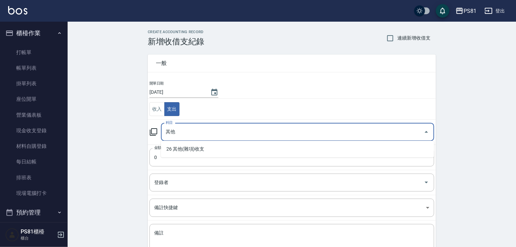
type input "其"
type input "調"
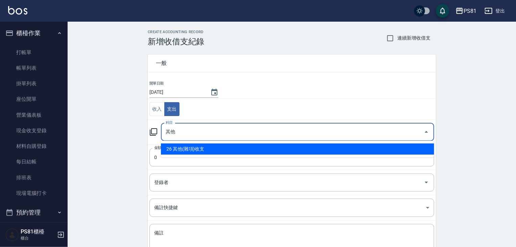
click at [188, 151] on li "26 其他(雜項)收支" at bounding box center [297, 148] width 273 height 11
type input "26 其他(雜項)收支"
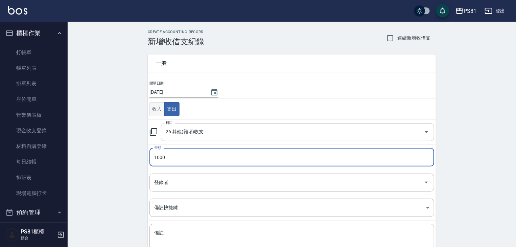
type input "1000"
click at [157, 109] on button "收入" at bounding box center [156, 109] width 15 height 14
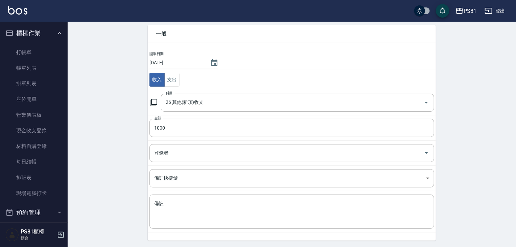
scroll to position [51, 0]
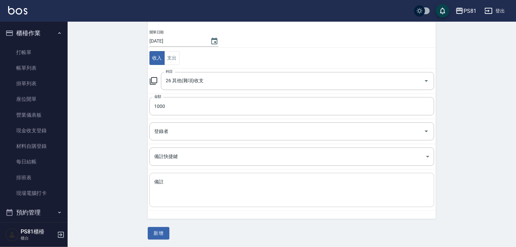
click at [242, 187] on textarea "備註" at bounding box center [291, 189] width 275 height 23
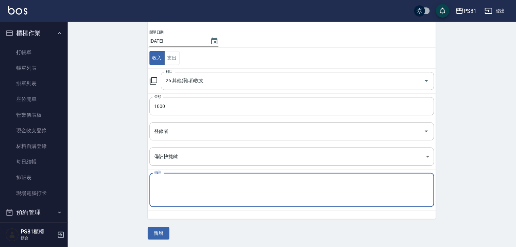
type textarea "D"
type textarea "ㄉ"
type textarea "Q"
type textarea "昨"
type textarea "左營珀藍調貨噴柔*5"
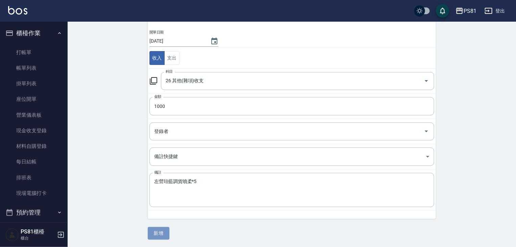
click at [156, 230] on button "新增" at bounding box center [159, 233] width 22 height 13
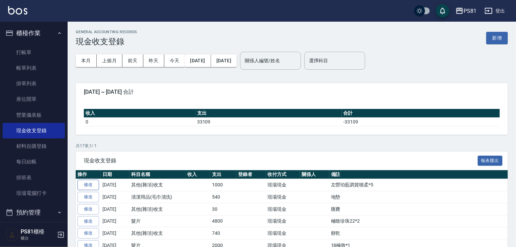
click at [93, 183] on link "修改" at bounding box center [88, 184] width 22 height 10
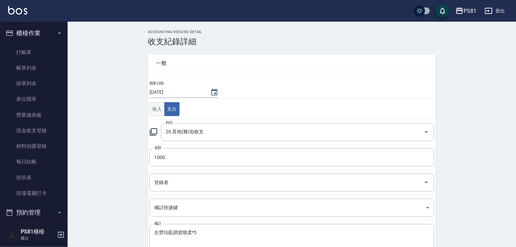
click at [155, 113] on button "收入" at bounding box center [156, 109] width 15 height 14
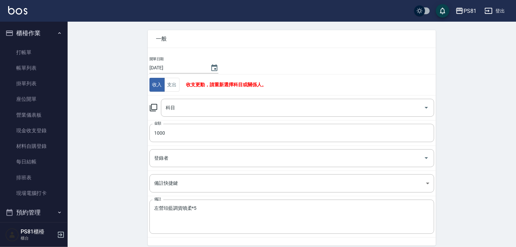
scroll to position [43, 0]
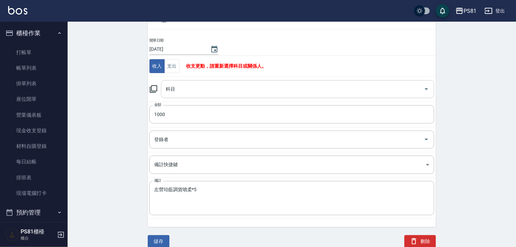
click at [207, 93] on div "科目" at bounding box center [297, 89] width 273 height 18
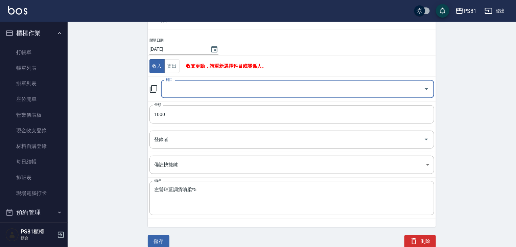
click at [207, 91] on input "科目" at bounding box center [292, 89] width 257 height 12
click at [181, 108] on li "26 其他(雜項)收支" at bounding box center [297, 105] width 273 height 11
type input "26 其他(雜項)收支"
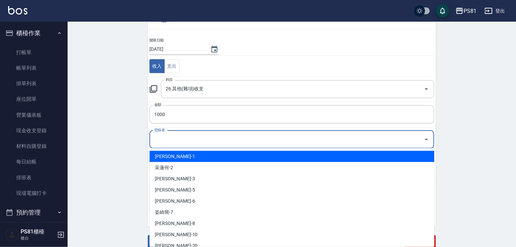
click at [171, 139] on input "登錄者" at bounding box center [286, 139] width 268 height 12
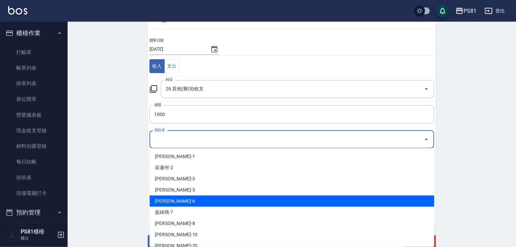
drag, startPoint x: 169, startPoint y: 198, endPoint x: 169, endPoint y: 213, distance: 14.2
click at [169, 198] on li "蔡欣肴-6" at bounding box center [291, 200] width 285 height 11
type input "蔡欣肴-6"
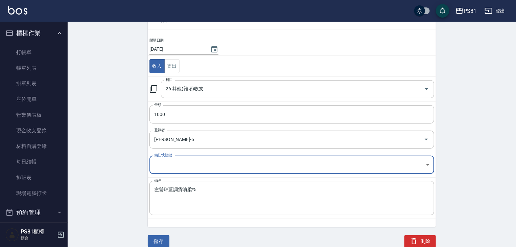
click at [163, 237] on button "儲存" at bounding box center [159, 241] width 22 height 13
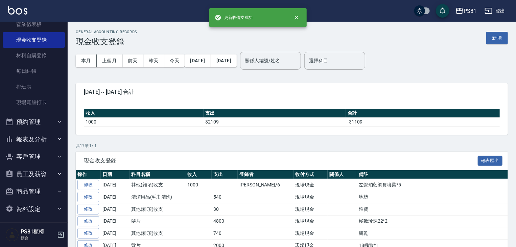
scroll to position [94, 0]
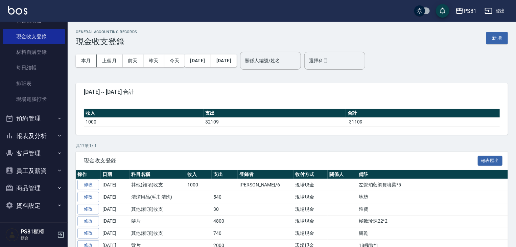
click at [48, 133] on button "報表及分析" at bounding box center [34, 136] width 62 height 18
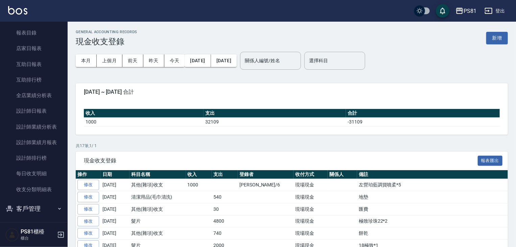
scroll to position [223, 0]
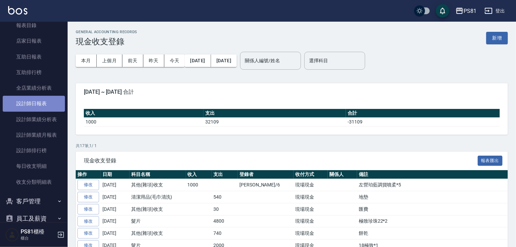
click at [53, 106] on link "設計師日報表" at bounding box center [34, 104] width 62 height 16
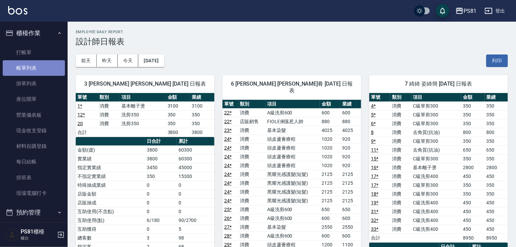
click at [49, 62] on link "帳單列表" at bounding box center [34, 68] width 62 height 16
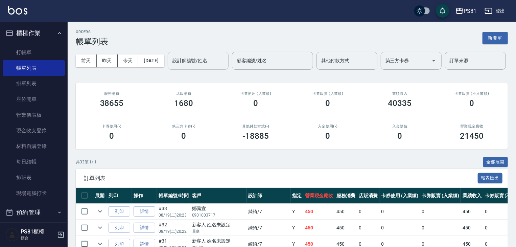
click at [171, 67] on input "設計師編號/姓名" at bounding box center [198, 61] width 55 height 12
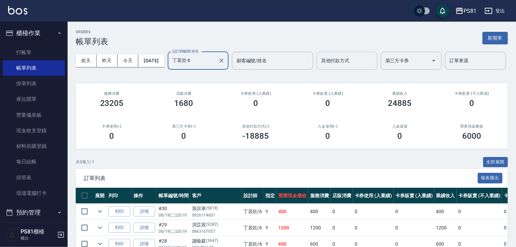
type input "丁若欣-6"
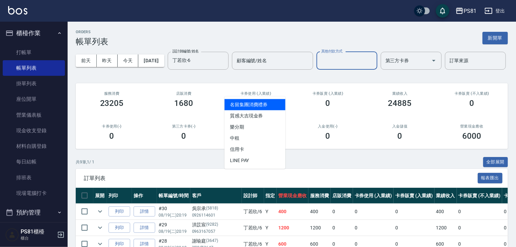
click at [319, 67] on input "其他付款方式" at bounding box center [346, 61] width 55 height 12
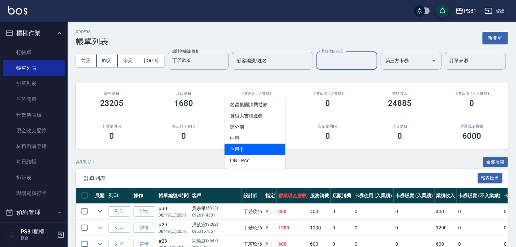
click at [247, 147] on span "信用卡" at bounding box center [254, 149] width 61 height 11
type input "信用卡"
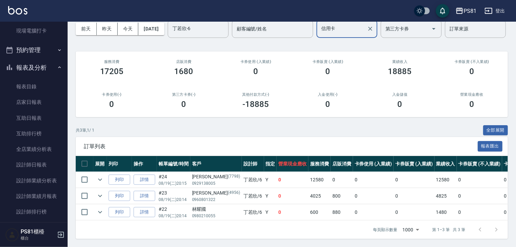
scroll to position [176, 0]
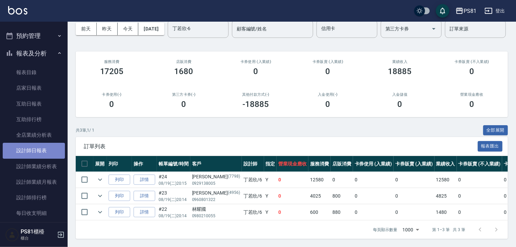
click at [38, 145] on link "設計師日報表" at bounding box center [34, 151] width 62 height 16
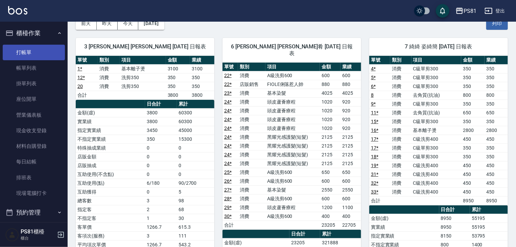
click at [37, 49] on link "打帳單" at bounding box center [34, 53] width 62 height 16
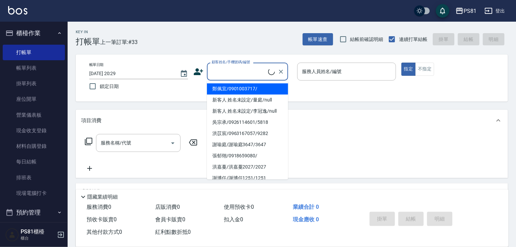
click at [250, 75] on input "顧客姓名/手機號碼/編號" at bounding box center [239, 72] width 58 height 12
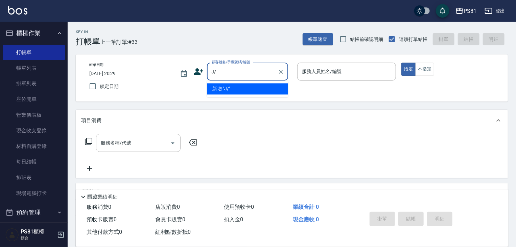
type input "J"
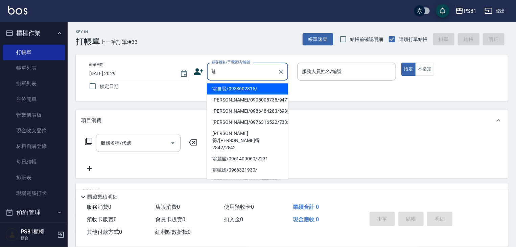
click at [224, 88] on li "翁自賢/0938602315/" at bounding box center [247, 88] width 81 height 11
type input "翁自賢/0938602315/"
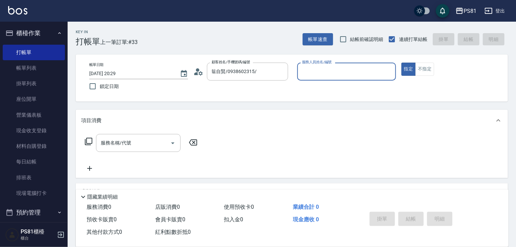
type input "小芸-8"
click at [424, 72] on button "不指定" at bounding box center [424, 69] width 19 height 13
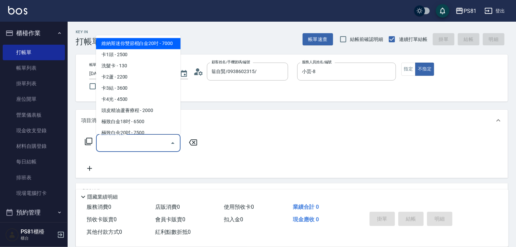
click at [134, 145] on input "服務名稱/代號" at bounding box center [133, 143] width 68 height 12
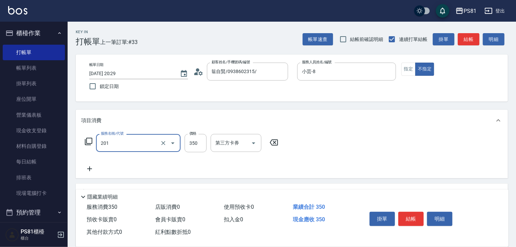
type input "洗剪350(201)"
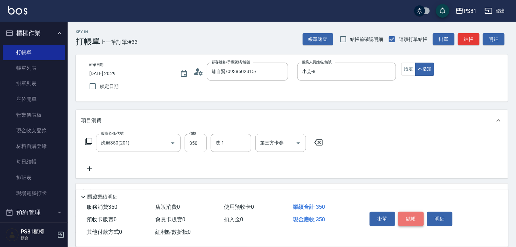
click at [412, 219] on button "結帳" at bounding box center [410, 219] width 25 height 14
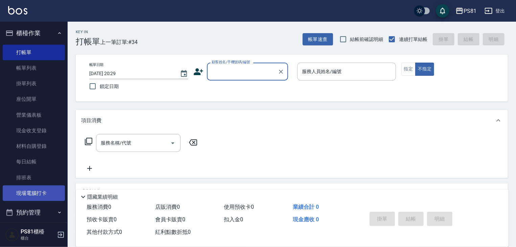
click at [45, 194] on link "現場電腦打卡" at bounding box center [34, 193] width 62 height 16
